Goal: Navigation & Orientation: Find specific page/section

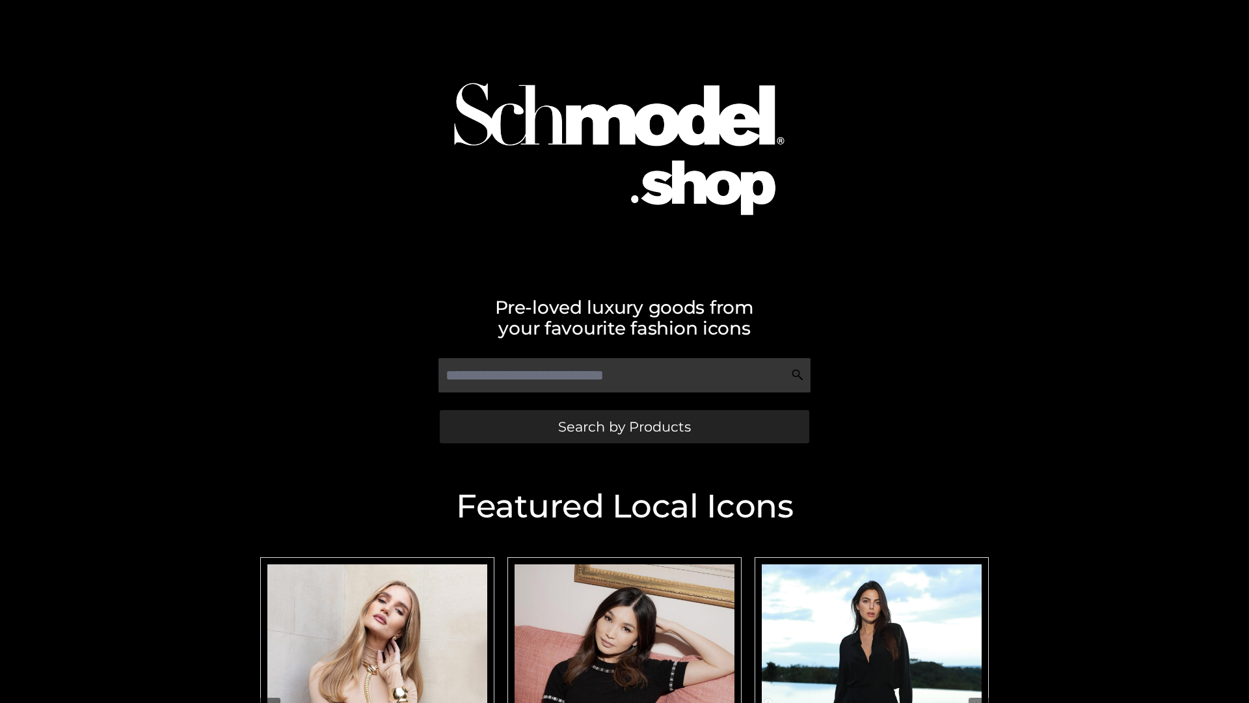
click at [624, 426] on span "Search by Products" at bounding box center [624, 427] width 133 height 14
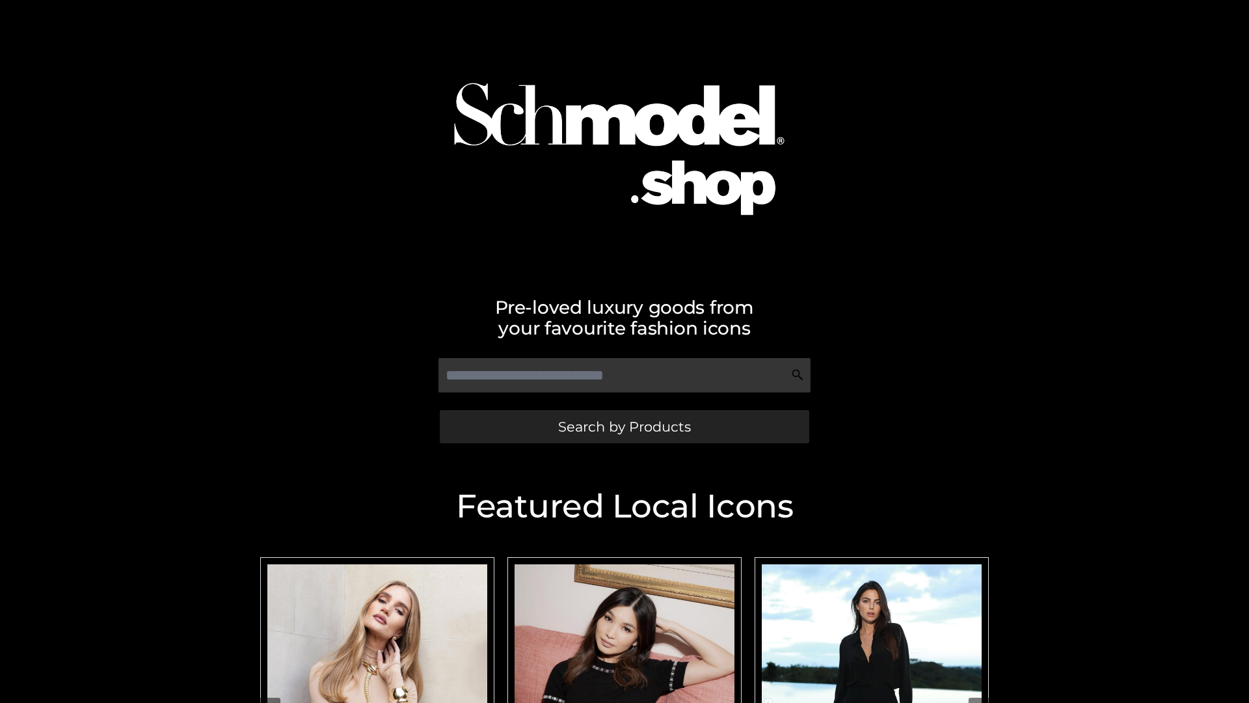
click at [624, 426] on span "Search by Products" at bounding box center [624, 427] width 133 height 14
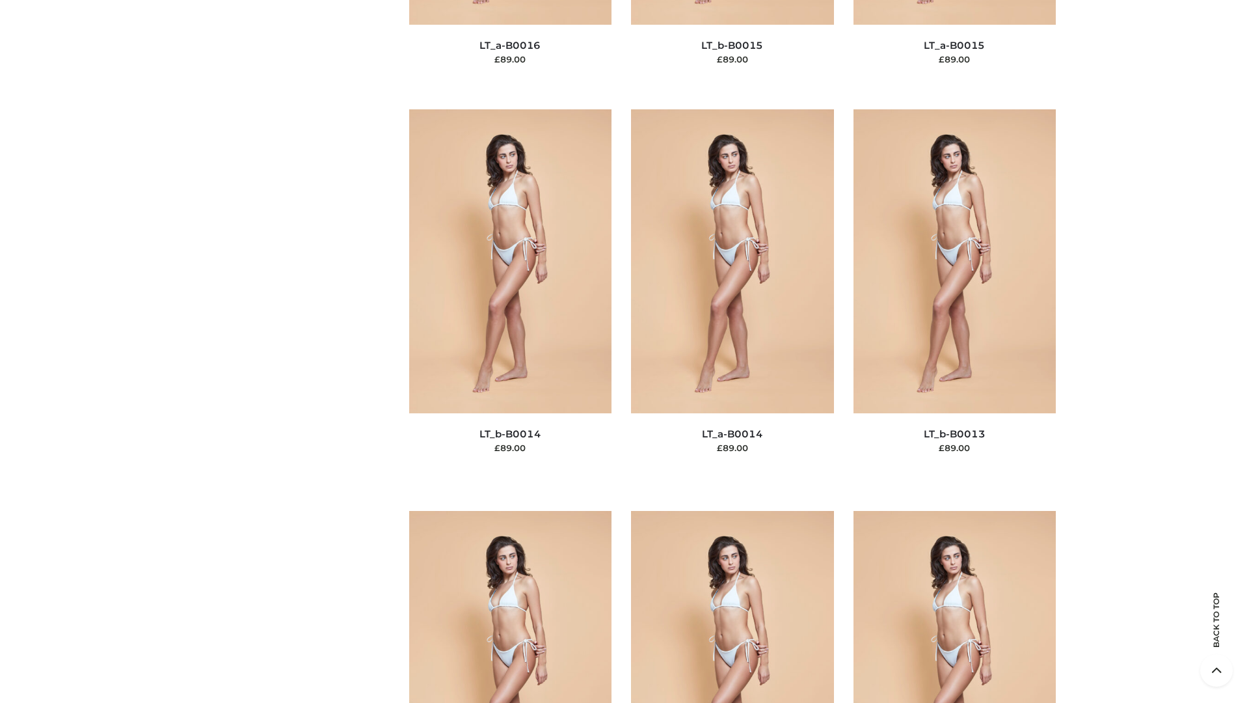
scroll to position [4627, 0]
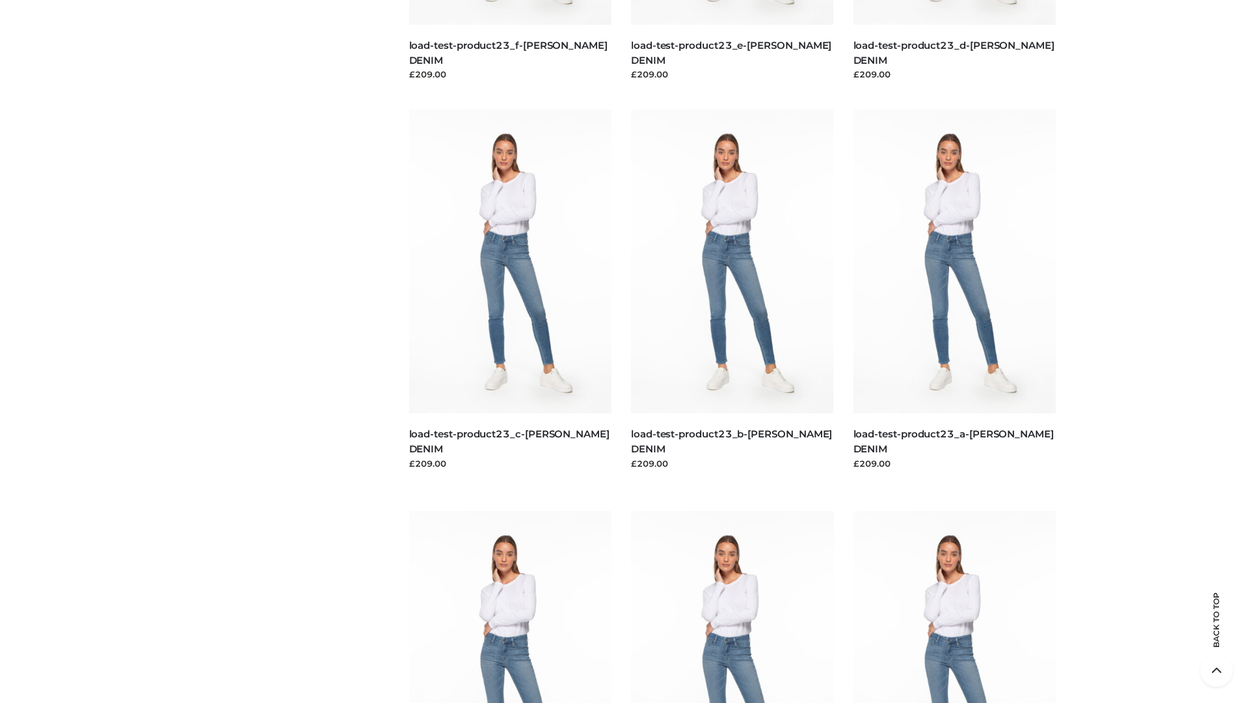
scroll to position [1141, 0]
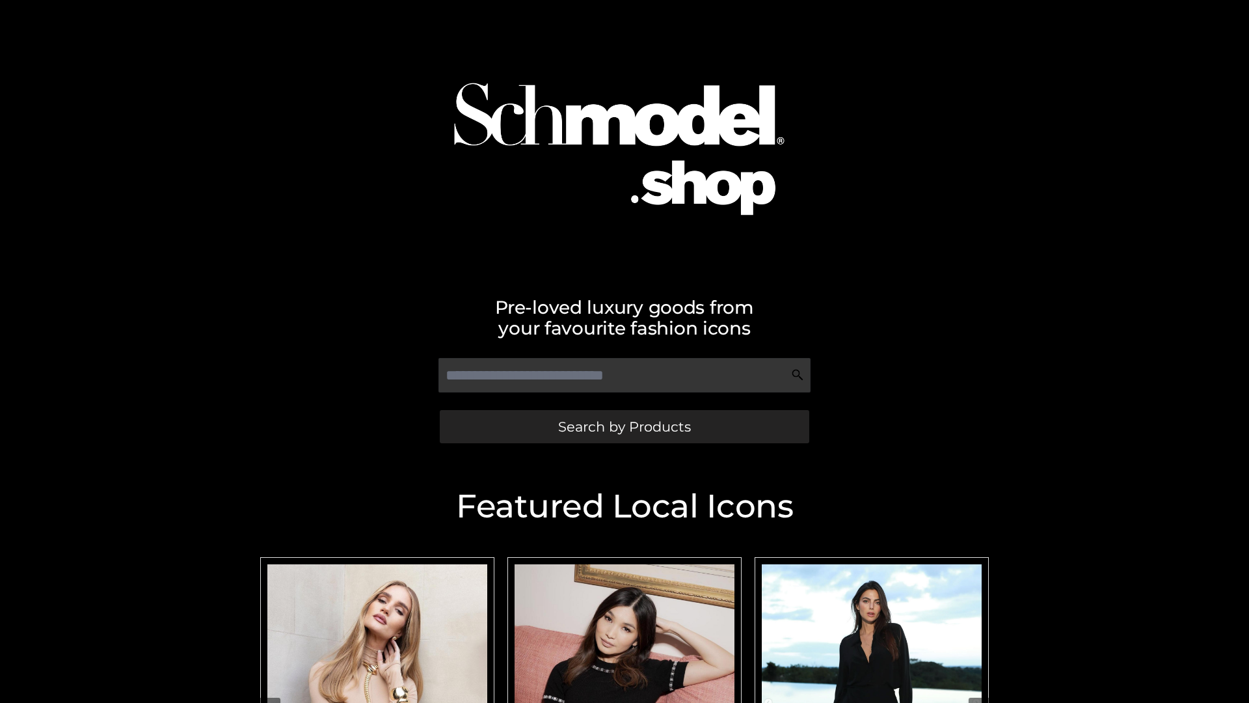
click at [624, 426] on span "Search by Products" at bounding box center [624, 427] width 133 height 14
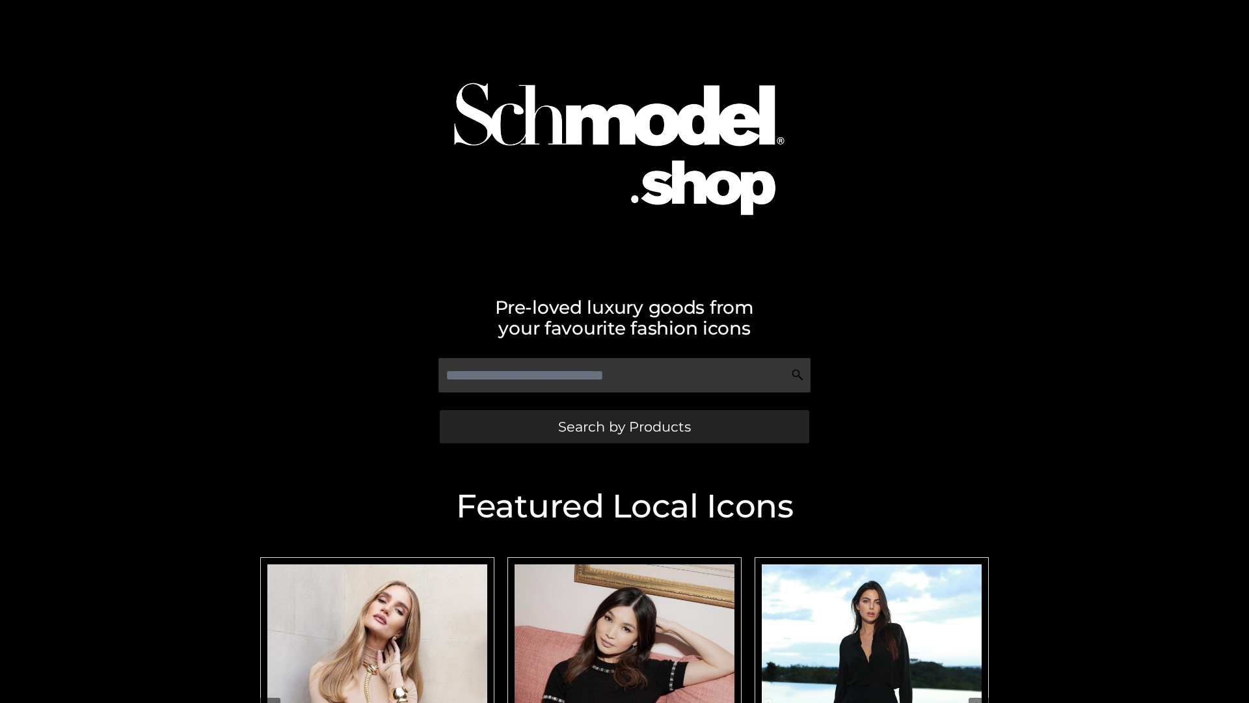
click at [624, 426] on span "Search by Products" at bounding box center [624, 427] width 133 height 14
